Goal: Check status

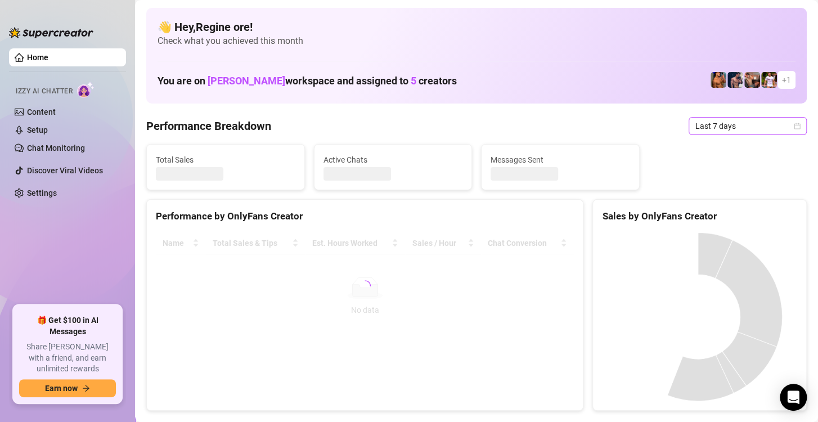
click at [709, 130] on span "Last 7 days" at bounding box center [747, 126] width 105 height 17
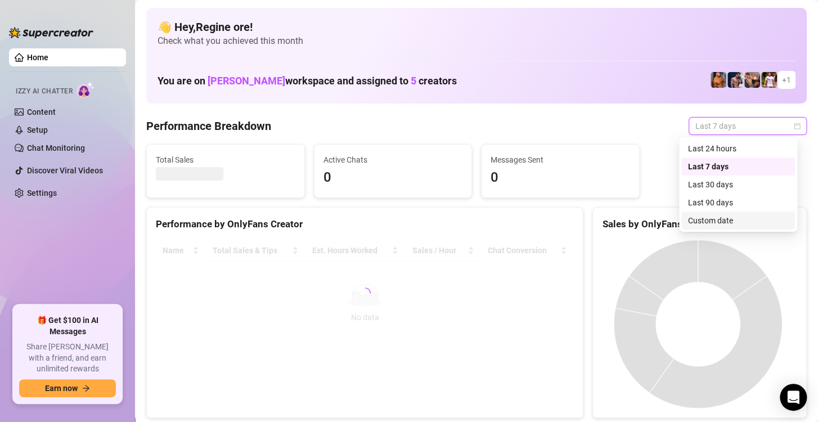
click at [706, 223] on div "Custom date" at bounding box center [738, 220] width 100 height 12
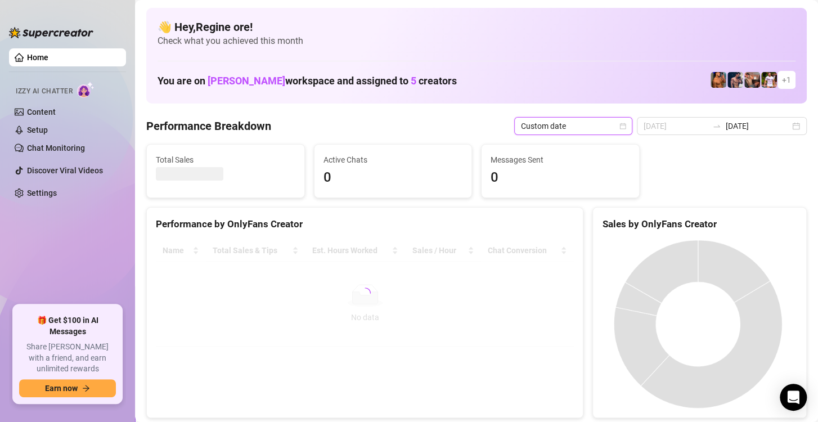
click at [404, 137] on td "27" at bounding box center [404, 137] width 0 height 0
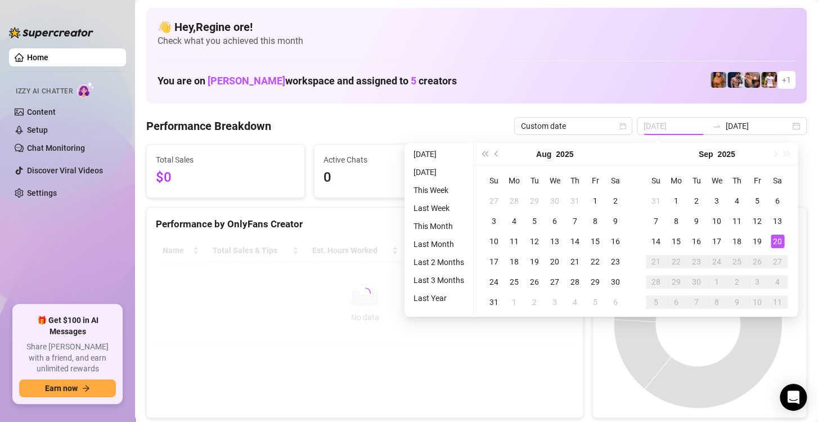
click at [781, 242] on div "20" at bounding box center [776, 240] width 13 height 13
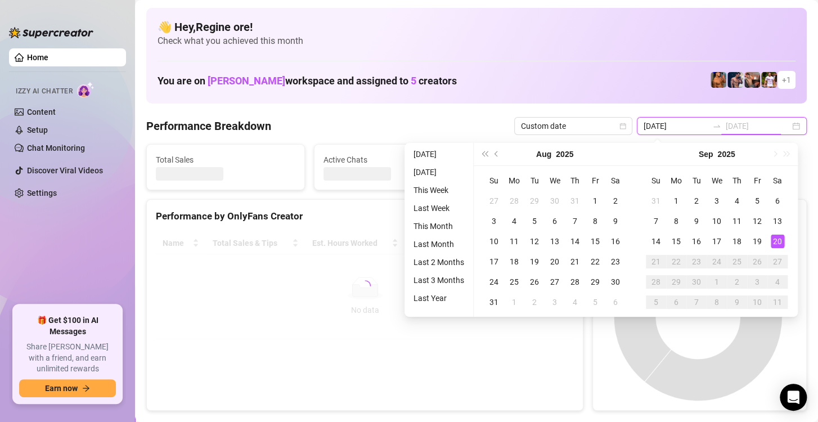
type input "[DATE]"
click at [781, 242] on div "20" at bounding box center [776, 240] width 13 height 13
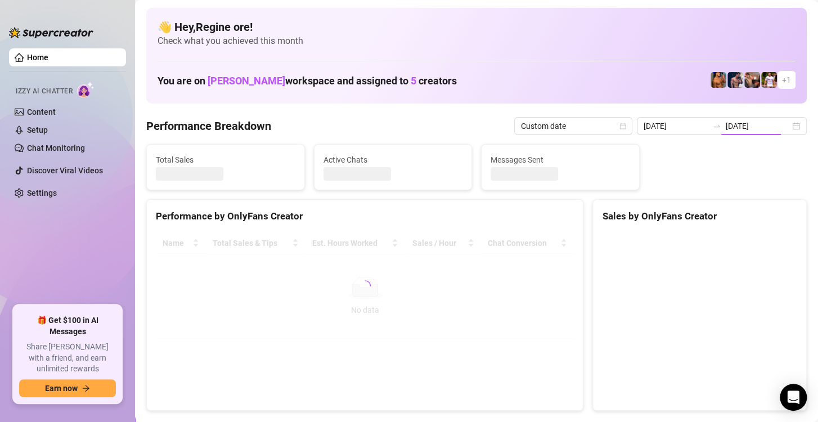
type input "[DATE]"
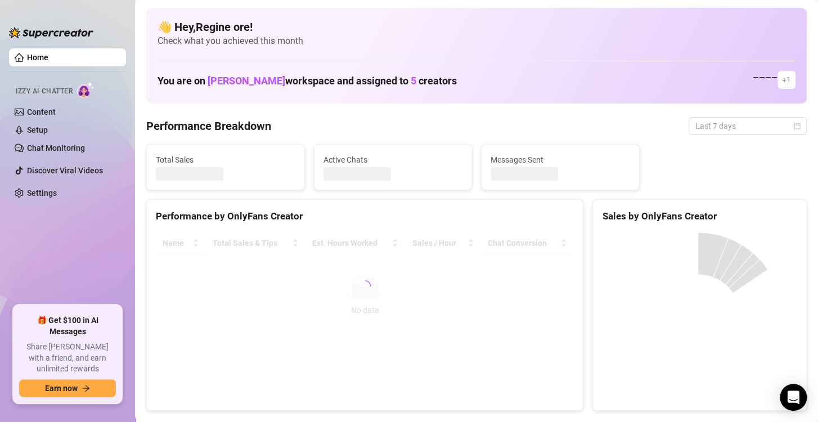
click at [716, 124] on span "Last 7 days" at bounding box center [747, 126] width 105 height 17
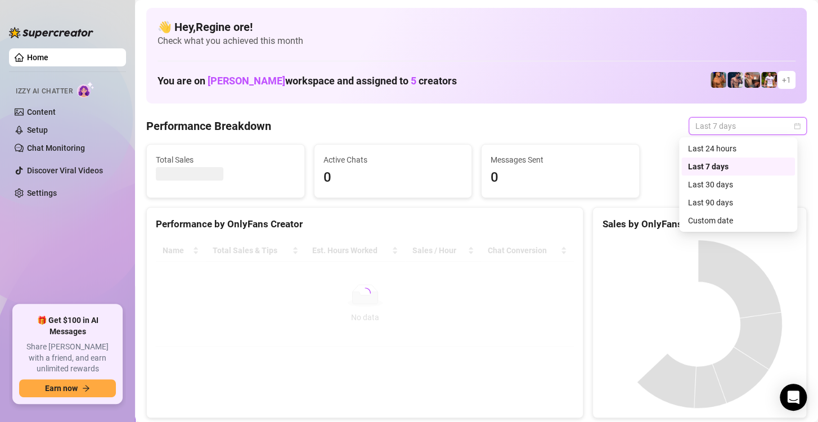
click at [715, 223] on div "Custom date" at bounding box center [738, 220] width 100 height 12
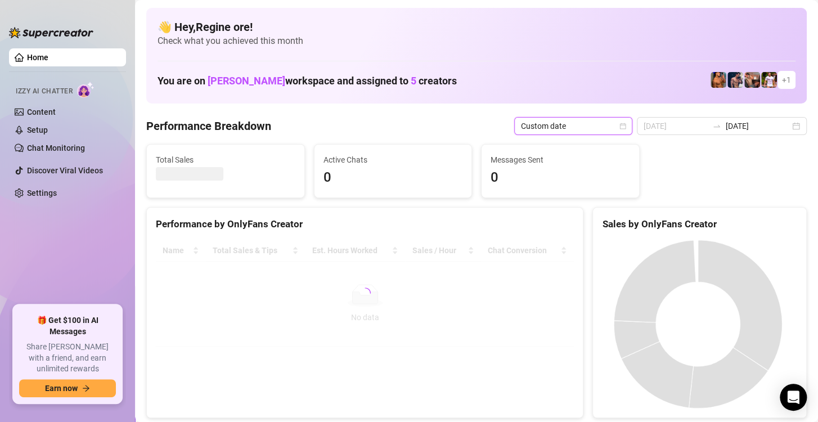
type input "[DATE]"
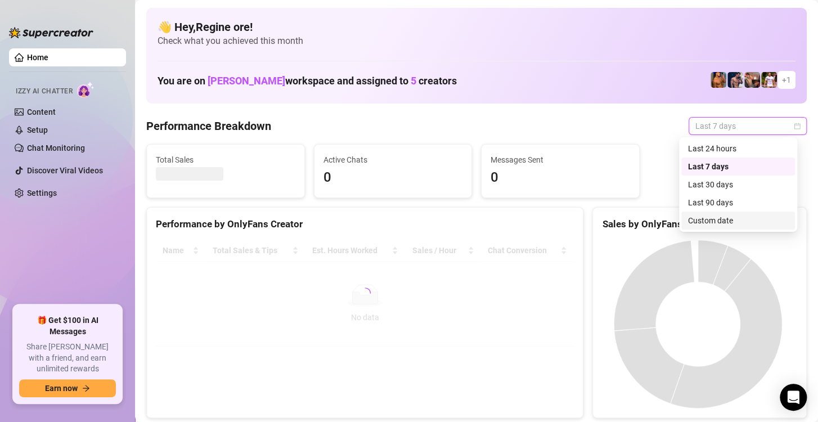
click at [716, 222] on div "Custom date" at bounding box center [738, 220] width 100 height 12
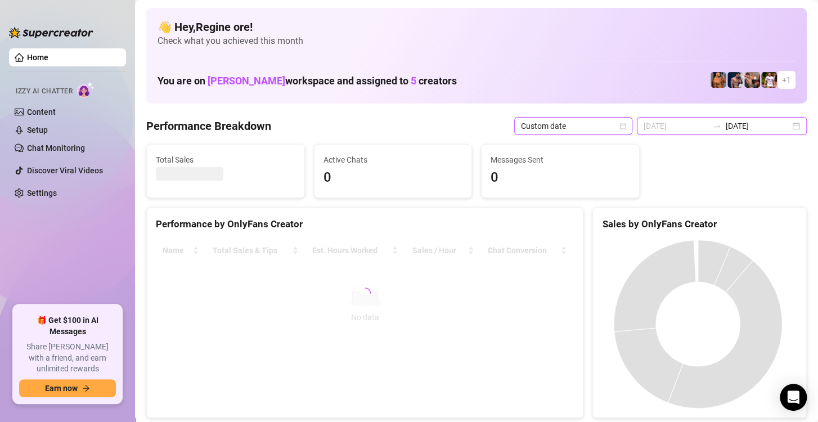
click at [680, 123] on input "[DATE]" at bounding box center [675, 126] width 64 height 12
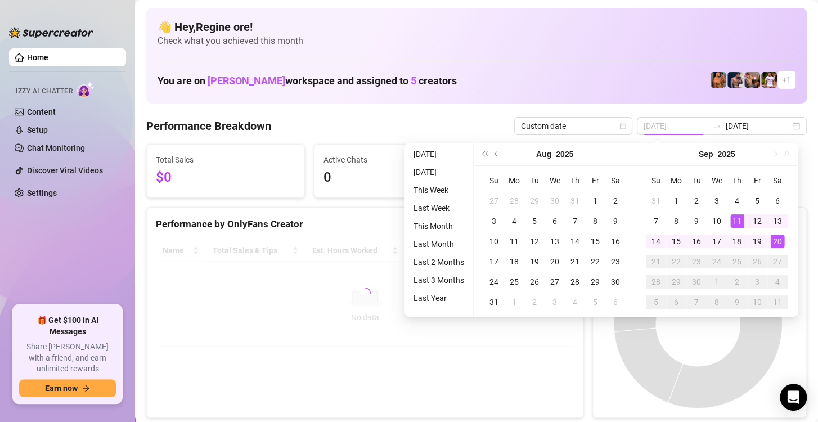
click at [777, 240] on div "20" at bounding box center [776, 240] width 13 height 13
click at [771, 238] on div "20" at bounding box center [776, 240] width 13 height 13
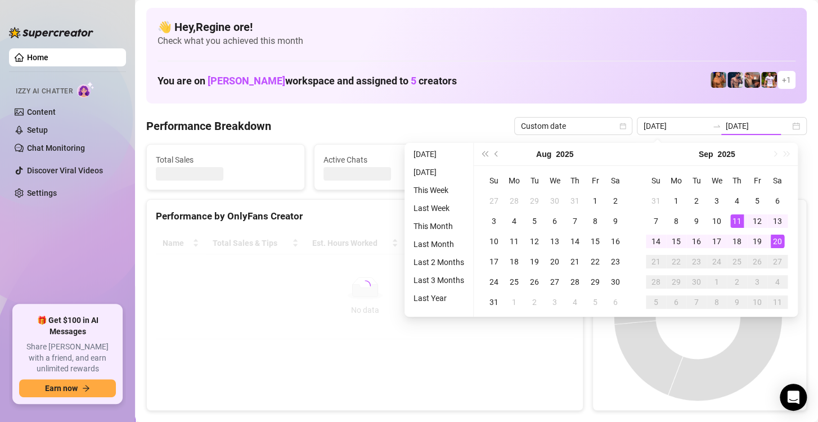
click at [771, 238] on canvas at bounding box center [698, 316] width 192 height 169
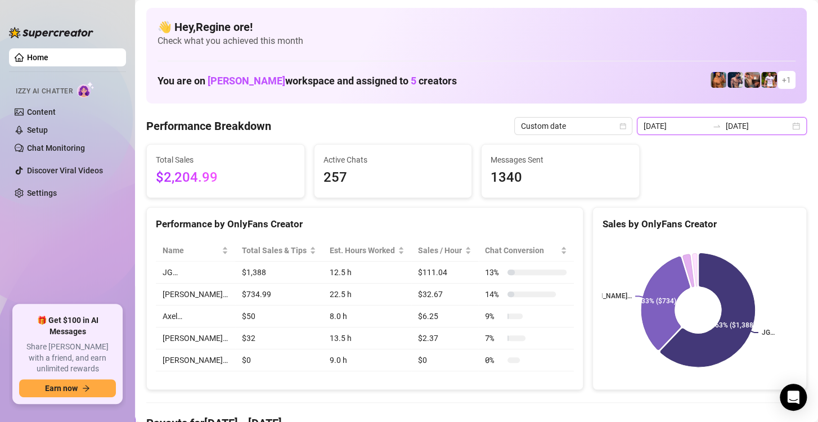
click at [673, 123] on input "[DATE]" at bounding box center [675, 126] width 64 height 12
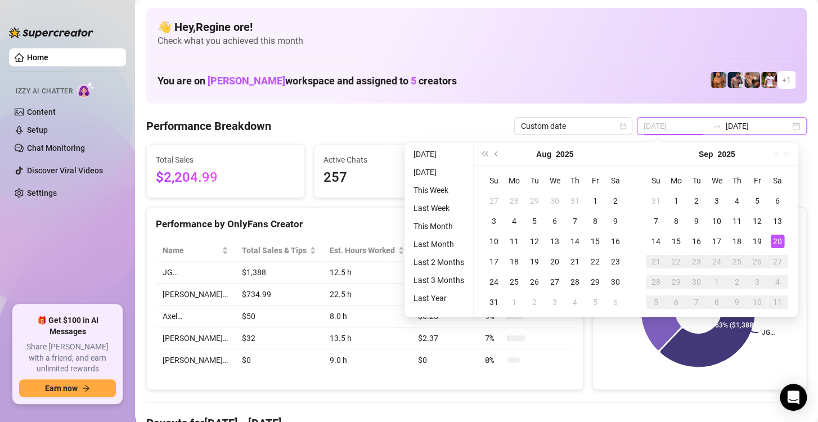
type input "[DATE]"
click at [780, 238] on div "20" at bounding box center [776, 240] width 13 height 13
click at [779, 238] on div "20" at bounding box center [776, 240] width 13 height 13
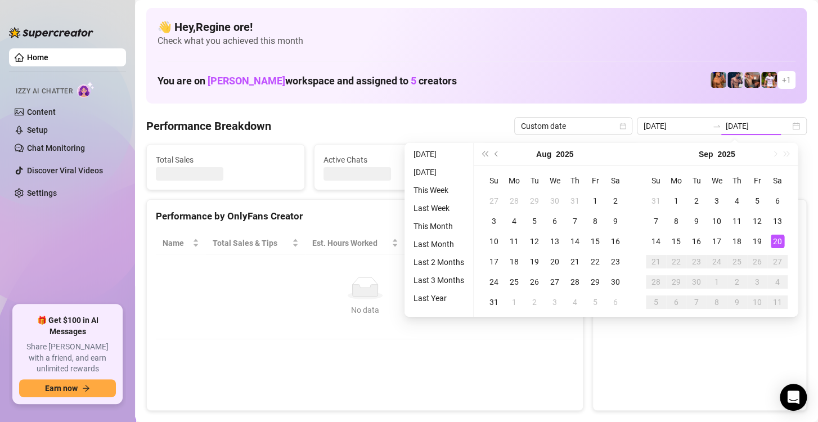
type input "[DATE]"
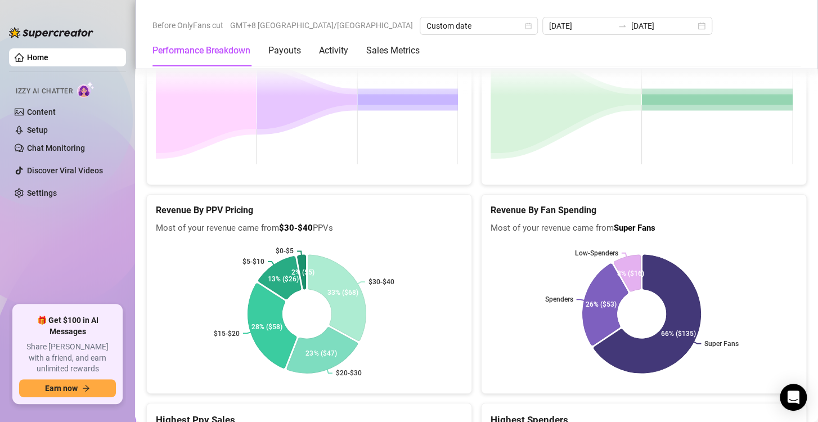
scroll to position [1826, 0]
